Goal: Navigation & Orientation: Find specific page/section

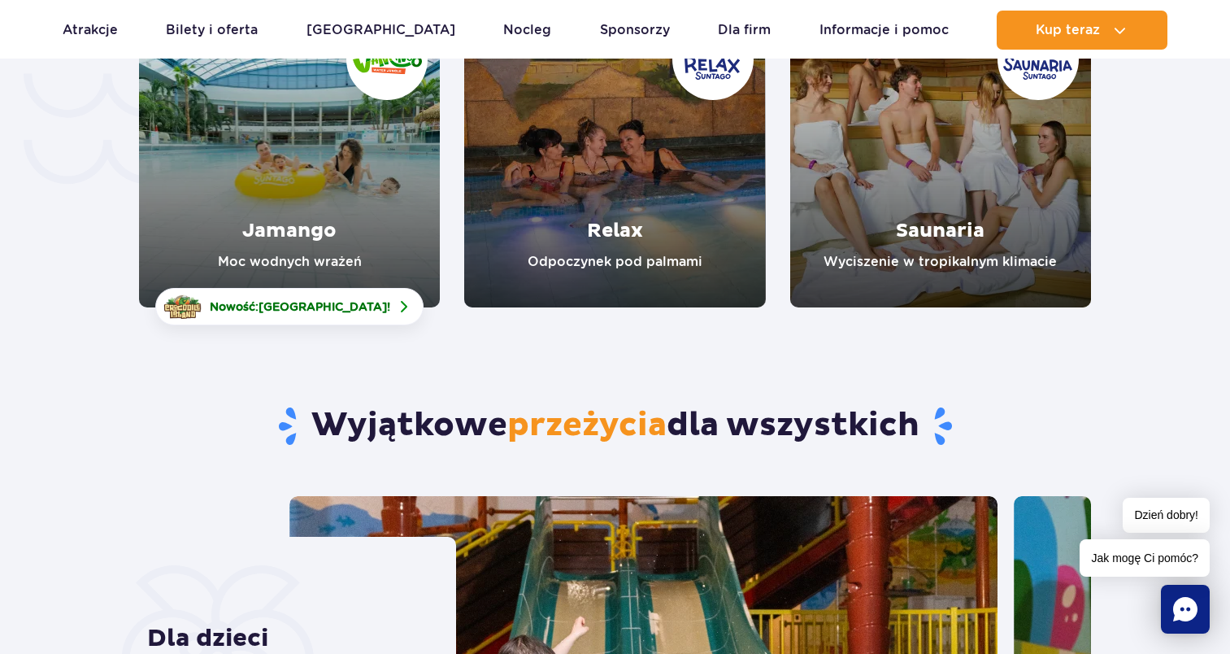
scroll to position [3762, 0]
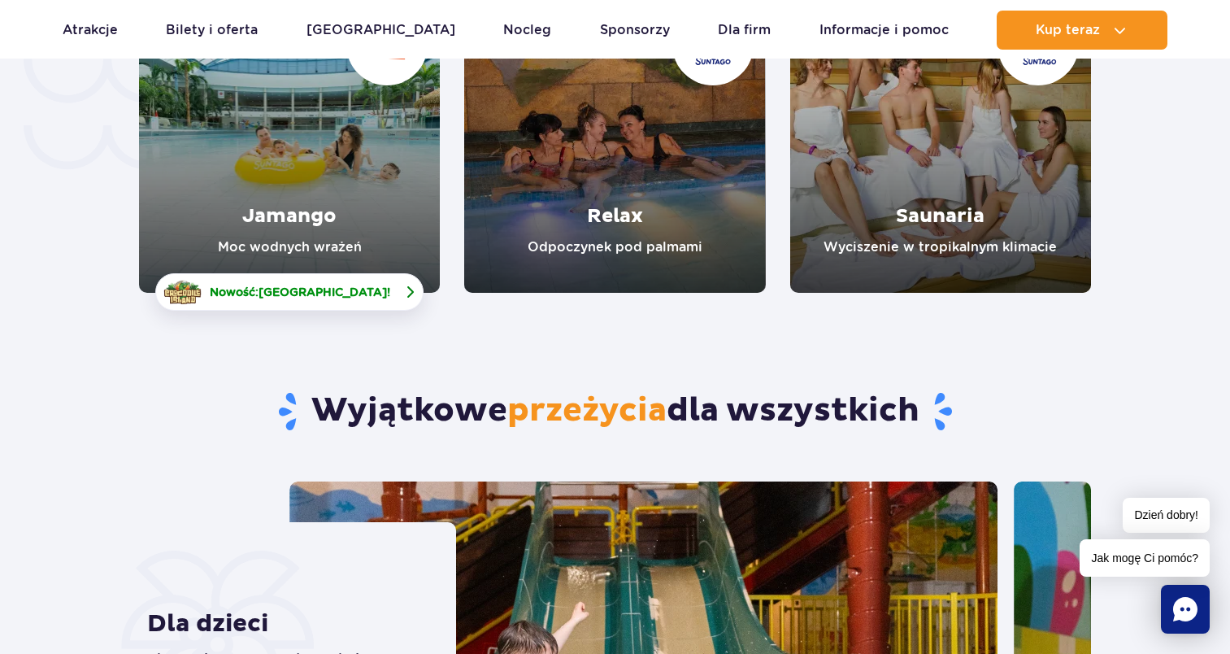
click at [345, 281] on link "Nowość: Crocodile Island !" at bounding box center [289, 291] width 268 height 37
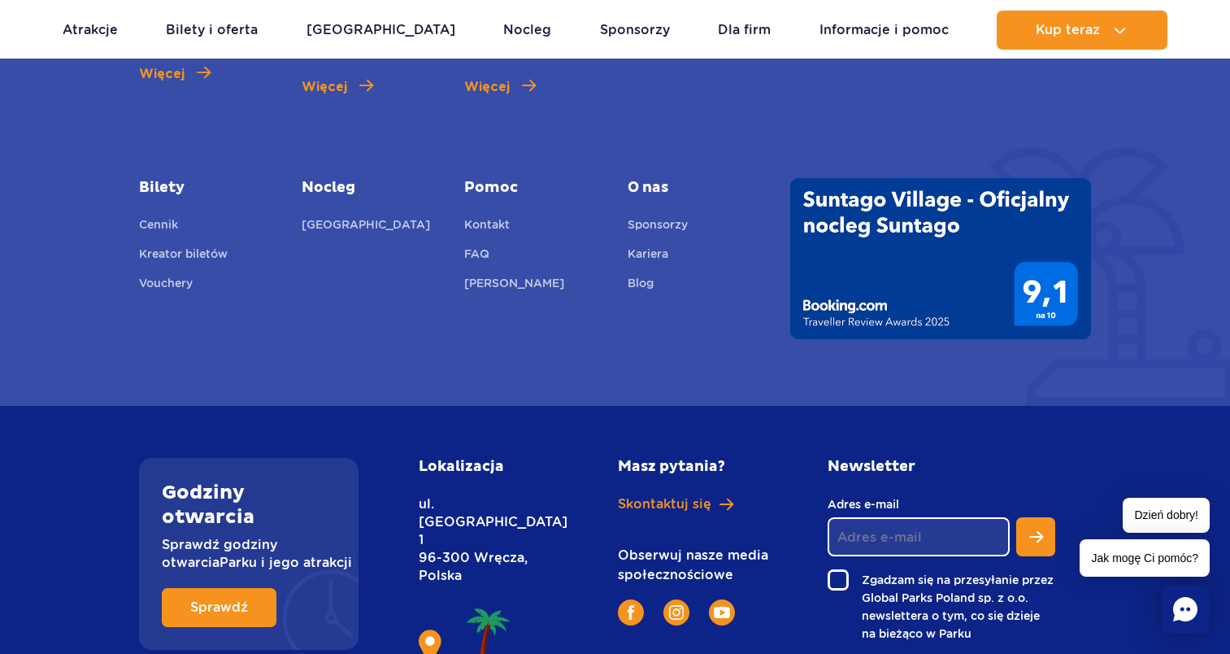
scroll to position [6014, 0]
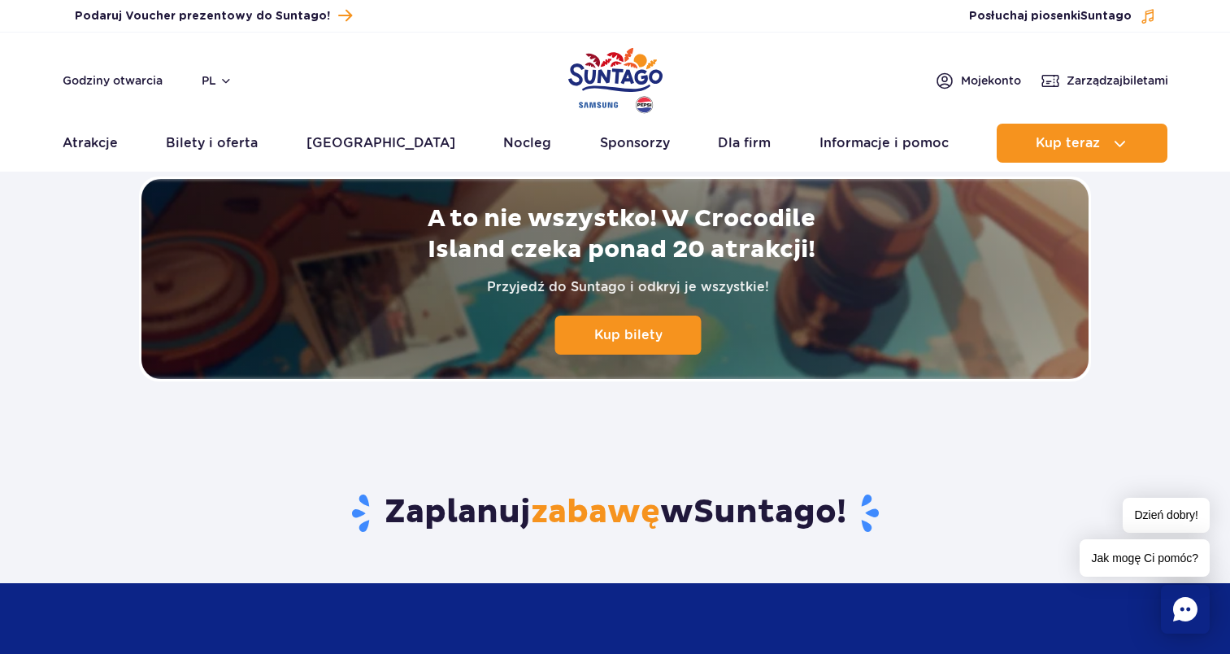
scroll to position [3528, 0]
